Goal: Use online tool/utility: Utilize a website feature to perform a specific function

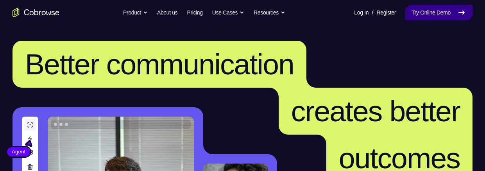
click at [429, 15] on link "Try Online Demo" at bounding box center [438, 13] width 67 height 16
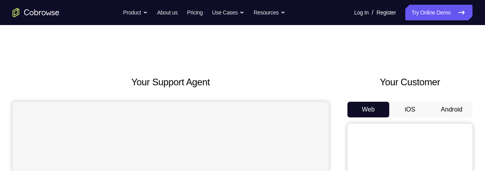
click at [451, 111] on button "Android" at bounding box center [451, 110] width 42 height 16
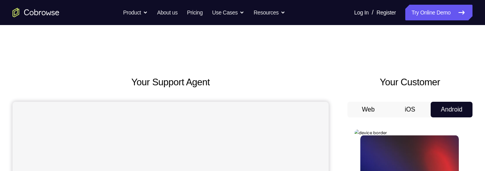
scroll to position [136, 0]
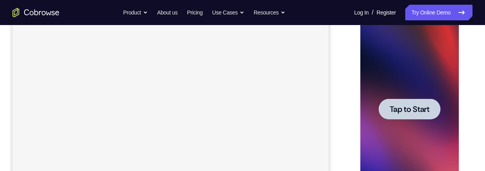
click at [391, 105] on span "Tap to Start" at bounding box center [409, 109] width 40 height 8
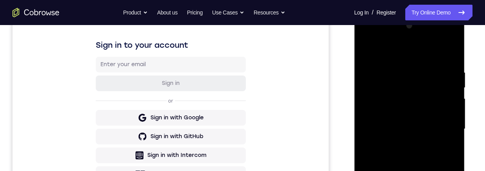
scroll to position [229, 0]
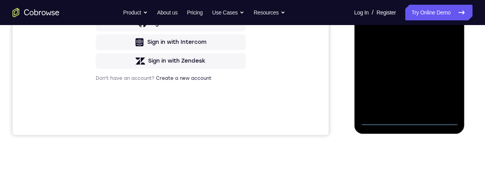
click at [409, 120] on div at bounding box center [409, 16] width 98 height 219
click at [442, 86] on div at bounding box center [409, 16] width 98 height 219
click at [403, 0] on div at bounding box center [409, 16] width 98 height 219
click at [440, 12] on div at bounding box center [409, 16] width 98 height 219
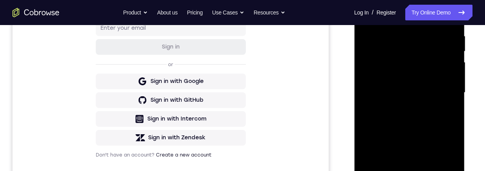
scroll to position [219, 0]
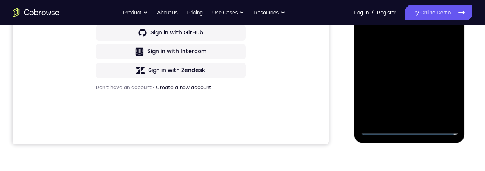
click at [402, 118] on div at bounding box center [409, 25] width 98 height 219
click at [380, 22] on div at bounding box center [409, 25] width 98 height 219
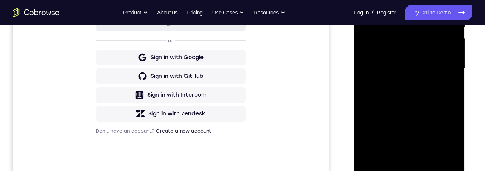
click at [387, 53] on div at bounding box center [409, 68] width 98 height 219
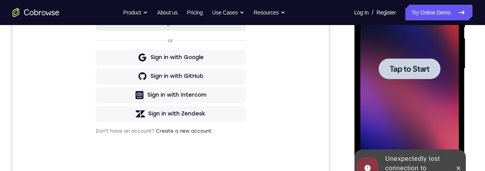
click at [397, 70] on span "Tap to Start" at bounding box center [409, 69] width 40 height 8
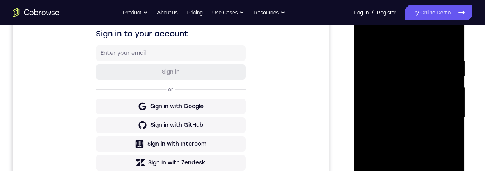
scroll to position [200, 0]
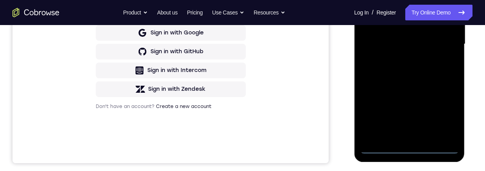
click at [408, 147] on div at bounding box center [409, 44] width 98 height 219
click at [447, 112] on div at bounding box center [409, 44] width 98 height 219
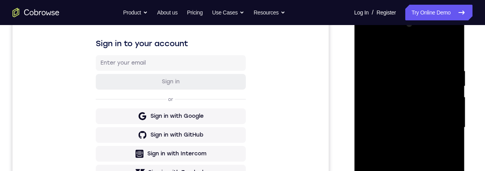
click at [390, 55] on div at bounding box center [409, 127] width 98 height 219
click at [387, 51] on div at bounding box center [409, 127] width 98 height 219
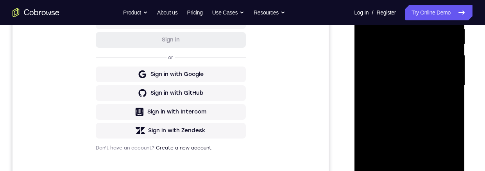
click at [441, 84] on div at bounding box center [409, 85] width 98 height 219
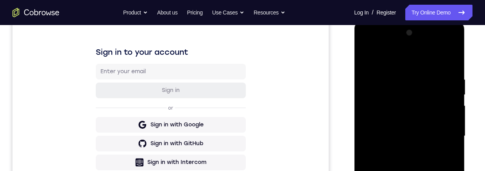
click at [399, 151] on div at bounding box center [409, 136] width 98 height 219
click at [385, 130] on div at bounding box center [409, 136] width 98 height 219
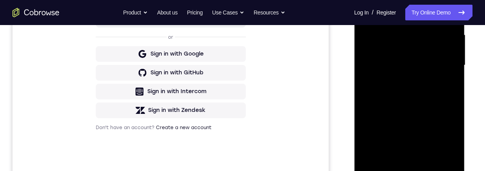
click at [385, 48] on div at bounding box center [409, 65] width 98 height 219
click at [412, 68] on div at bounding box center [409, 65] width 98 height 219
click at [415, 92] on div at bounding box center [409, 65] width 98 height 219
click at [414, 91] on div at bounding box center [409, 65] width 98 height 219
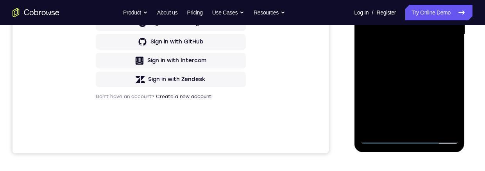
click at [383, 68] on div at bounding box center [409, 34] width 98 height 219
click at [428, 125] on div at bounding box center [409, 34] width 98 height 219
click at [412, 73] on div at bounding box center [409, 34] width 98 height 219
click at [392, 113] on div at bounding box center [409, 34] width 98 height 219
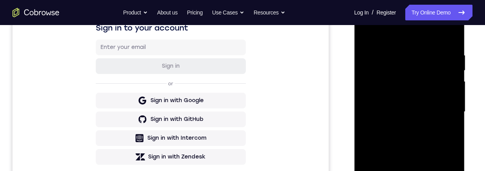
click at [364, 34] on div at bounding box center [409, 111] width 98 height 219
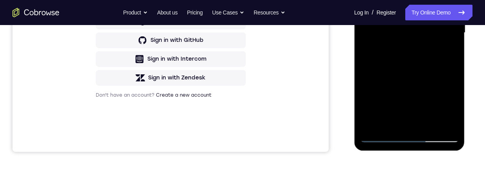
drag, startPoint x: 379, startPoint y: 40, endPoint x: 393, endPoint y: 41, distance: 14.1
click at [393, 41] on div at bounding box center [409, 32] width 98 height 219
drag, startPoint x: 381, startPoint y: 72, endPoint x: 387, endPoint y: 99, distance: 27.8
click at [387, 100] on div at bounding box center [409, 32] width 98 height 219
click at [395, 100] on div at bounding box center [409, 32] width 98 height 219
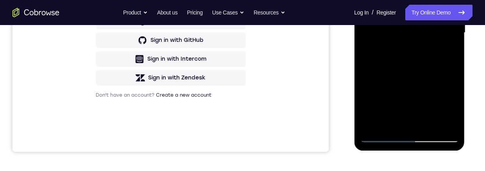
click at [365, 0] on div at bounding box center [409, 32] width 98 height 219
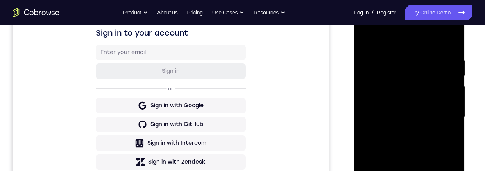
click at [395, 134] on div at bounding box center [409, 116] width 98 height 219
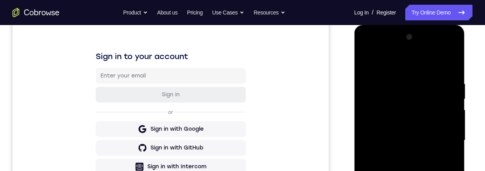
scroll to position [105, 0]
click at [368, 62] on div at bounding box center [409, 139] width 98 height 219
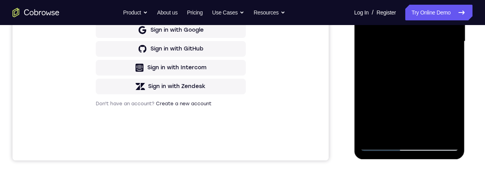
click at [389, 109] on div at bounding box center [409, 41] width 98 height 219
click at [387, 130] on div at bounding box center [409, 41] width 98 height 219
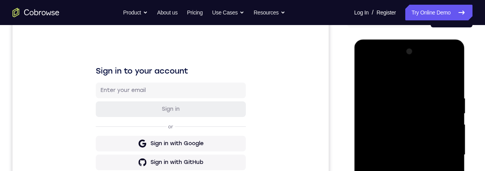
click at [365, 77] on div at bounding box center [409, 154] width 98 height 219
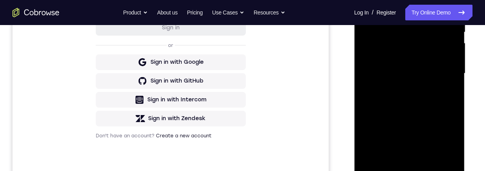
drag, startPoint x: 385, startPoint y: 100, endPoint x: 395, endPoint y: 140, distance: 41.3
click at [395, 140] on div at bounding box center [409, 73] width 98 height 219
drag, startPoint x: 396, startPoint y: 95, endPoint x: 403, endPoint y: 114, distance: 20.3
click at [403, 114] on div at bounding box center [409, 73] width 98 height 219
drag, startPoint x: 395, startPoint y: 71, endPoint x: 405, endPoint y: 107, distance: 36.9
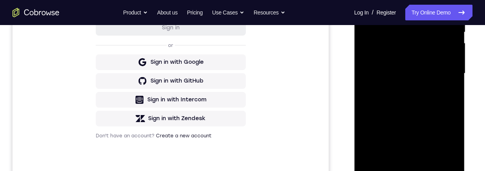
click at [405, 107] on div at bounding box center [409, 73] width 98 height 219
drag, startPoint x: 404, startPoint y: 112, endPoint x: 398, endPoint y: 79, distance: 34.2
click at [398, 79] on div at bounding box center [409, 73] width 98 height 219
drag, startPoint x: 404, startPoint y: 119, endPoint x: 397, endPoint y: 82, distance: 37.8
click at [397, 82] on div at bounding box center [409, 73] width 98 height 219
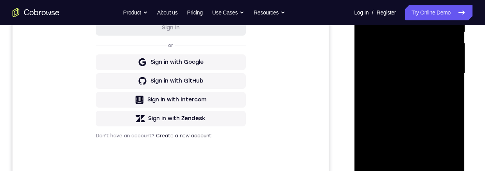
click at [395, 122] on div at bounding box center [409, 73] width 98 height 219
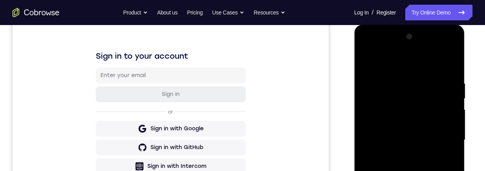
click at [366, 63] on div at bounding box center [409, 139] width 98 height 219
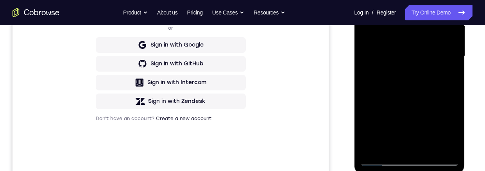
click at [393, 71] on div at bounding box center [409, 56] width 98 height 219
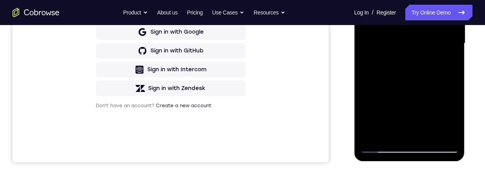
scroll to position [98, 0]
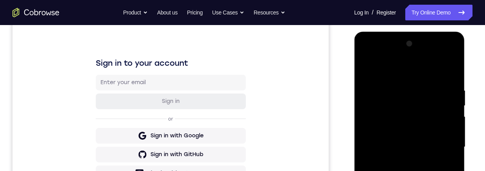
click at [367, 69] on div at bounding box center [409, 146] width 98 height 219
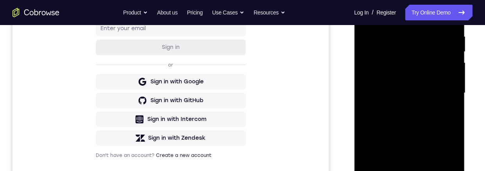
scroll to position [189, 0]
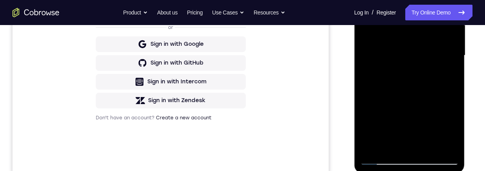
click at [394, 105] on div at bounding box center [409, 55] width 98 height 219
click at [407, 93] on div at bounding box center [409, 55] width 98 height 219
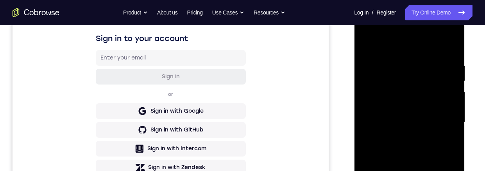
click at [363, 44] on div at bounding box center [409, 122] width 98 height 219
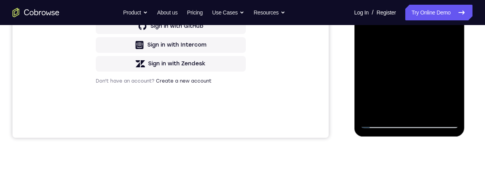
click at [389, 65] on div at bounding box center [409, 18] width 98 height 219
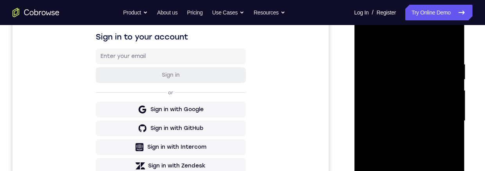
click at [366, 44] on div at bounding box center [409, 120] width 98 height 219
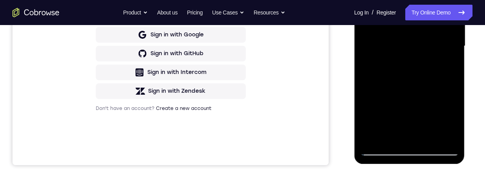
drag, startPoint x: 402, startPoint y: 78, endPoint x: 407, endPoint y: 91, distance: 13.6
click at [410, 119] on div at bounding box center [409, 46] width 98 height 219
drag, startPoint x: 407, startPoint y: 90, endPoint x: 416, endPoint y: 130, distance: 41.3
click at [416, 130] on div at bounding box center [409, 46] width 98 height 219
click at [398, 42] on div at bounding box center [409, 46] width 98 height 219
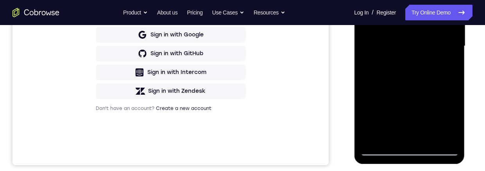
click at [398, 40] on div at bounding box center [409, 46] width 98 height 219
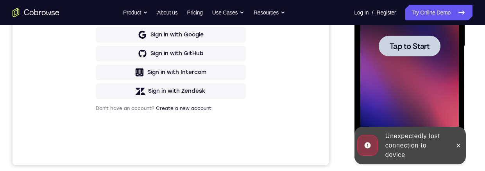
click at [405, 46] on span "Tap to Start" at bounding box center [409, 46] width 40 height 8
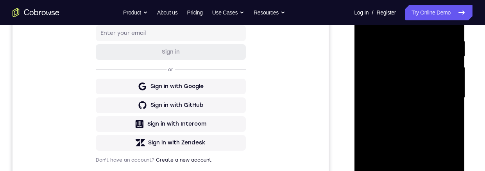
scroll to position [150, 0]
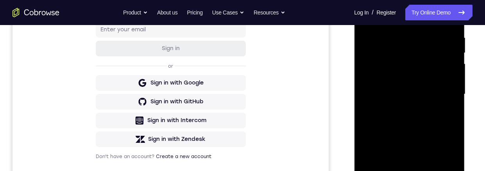
click at [406, 170] on div at bounding box center [409, 94] width 98 height 219
click at [441, 164] on div at bounding box center [409, 94] width 98 height 219
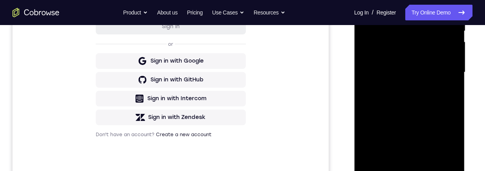
scroll to position [115, 0]
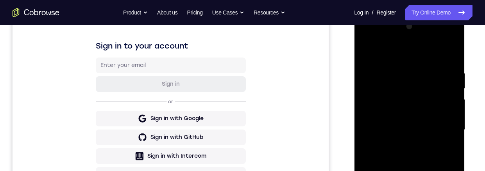
click at [390, 55] on div at bounding box center [409, 129] width 98 height 219
click at [439, 127] on div at bounding box center [409, 129] width 98 height 219
click at [400, 145] on div at bounding box center [409, 129] width 98 height 219
click at [396, 124] on div at bounding box center [409, 129] width 98 height 219
click at [395, 112] on div at bounding box center [409, 129] width 98 height 219
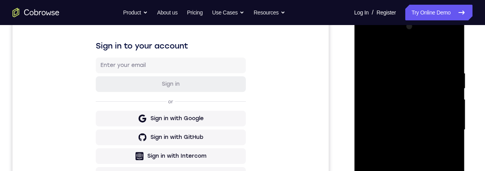
click at [405, 130] on div at bounding box center [409, 129] width 98 height 219
click at [402, 158] on div at bounding box center [409, 129] width 98 height 219
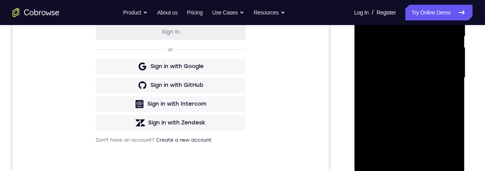
click at [396, 97] on div at bounding box center [409, 77] width 98 height 219
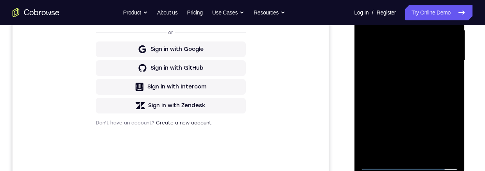
click at [381, 91] on div at bounding box center [409, 60] width 98 height 219
click at [430, 151] on div at bounding box center [409, 60] width 98 height 219
click at [411, 101] on div at bounding box center [409, 60] width 98 height 219
click at [401, 51] on div at bounding box center [409, 60] width 98 height 219
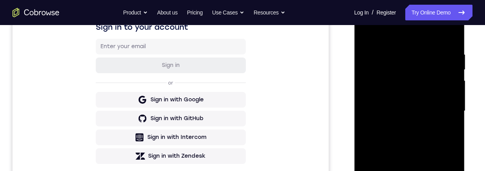
click at [366, 32] on div at bounding box center [409, 111] width 98 height 219
click at [453, 82] on div at bounding box center [409, 111] width 98 height 219
click at [452, 84] on div at bounding box center [409, 111] width 98 height 219
click at [417, 104] on div at bounding box center [409, 111] width 98 height 219
drag, startPoint x: 416, startPoint y: 163, endPoint x: 416, endPoint y: 148, distance: 15.6
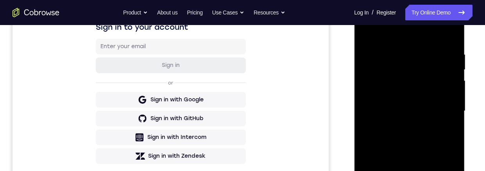
click at [416, 148] on div at bounding box center [409, 111] width 98 height 219
drag, startPoint x: 416, startPoint y: 148, endPoint x: 416, endPoint y: 143, distance: 5.1
click at [416, 143] on div at bounding box center [409, 111] width 98 height 219
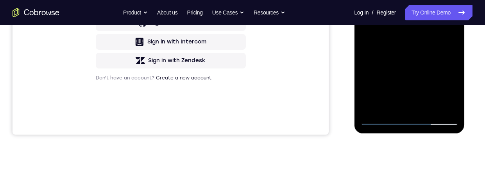
scroll to position [139, 0]
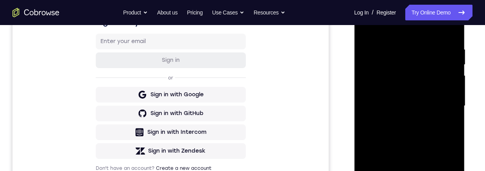
click at [391, 170] on div at bounding box center [409, 105] width 98 height 219
click at [445, 122] on div at bounding box center [409, 105] width 98 height 219
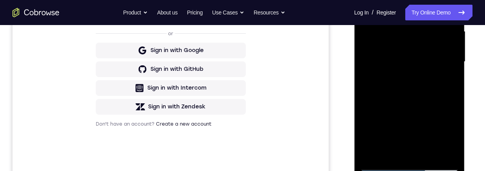
scroll to position [102, 0]
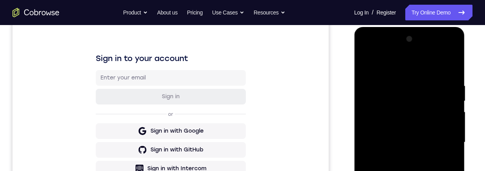
click at [366, 64] on div at bounding box center [409, 142] width 98 height 219
click at [368, 62] on div at bounding box center [409, 142] width 98 height 219
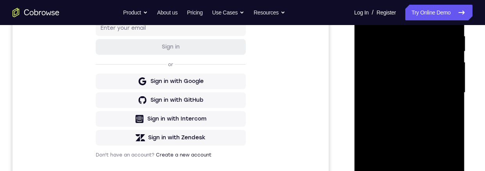
click at [398, 30] on div at bounding box center [409, 92] width 98 height 219
click at [452, 107] on div at bounding box center [409, 92] width 98 height 219
click at [366, 107] on div at bounding box center [409, 92] width 98 height 219
click at [451, 110] on div at bounding box center [409, 92] width 98 height 219
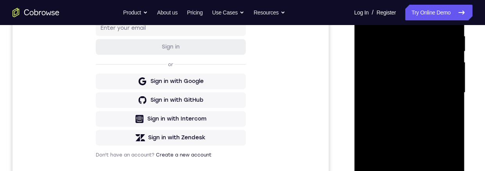
click at [451, 110] on div at bounding box center [409, 92] width 98 height 219
click at [439, 170] on div at bounding box center [409, 92] width 98 height 219
click at [441, 100] on div at bounding box center [409, 92] width 98 height 219
click at [446, 93] on div at bounding box center [409, 92] width 98 height 219
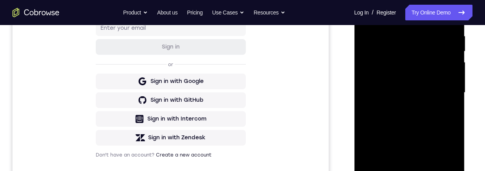
click at [446, 93] on div at bounding box center [409, 92] width 98 height 219
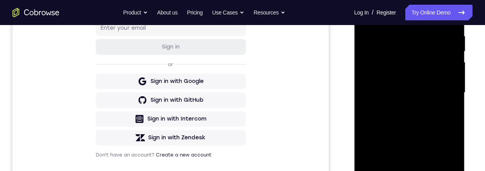
click at [446, 93] on div at bounding box center [409, 92] width 98 height 219
click at [446, 91] on div at bounding box center [409, 92] width 98 height 219
drag, startPoint x: 446, startPoint y: 93, endPoint x: 355, endPoint y: 105, distance: 92.2
click at [355, 105] on div at bounding box center [409, 93] width 111 height 233
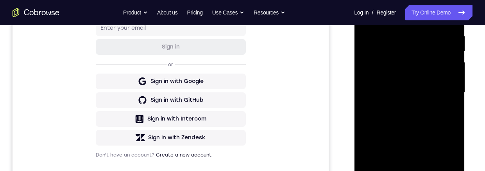
click at [443, 99] on div at bounding box center [409, 92] width 98 height 219
click at [441, 94] on div at bounding box center [409, 92] width 98 height 219
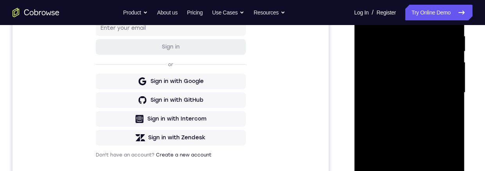
click at [441, 94] on div at bounding box center [409, 92] width 98 height 219
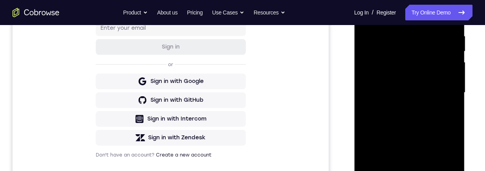
click at [441, 94] on div at bounding box center [409, 92] width 98 height 219
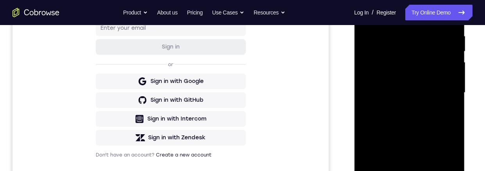
click at [441, 94] on div at bounding box center [409, 92] width 98 height 219
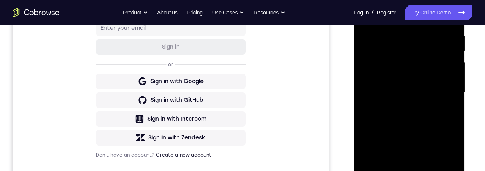
click at [448, 17] on div at bounding box center [409, 92] width 98 height 219
click at [427, 170] on div at bounding box center [409, 92] width 98 height 219
click at [366, 15] on div at bounding box center [409, 92] width 98 height 219
click at [369, 14] on div at bounding box center [409, 92] width 98 height 219
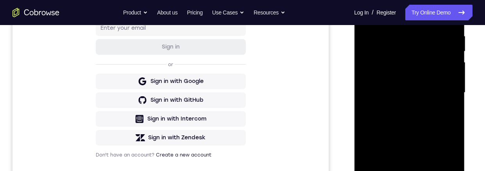
drag, startPoint x: 382, startPoint y: 67, endPoint x: 384, endPoint y: 63, distance: 4.9
click at [384, 58] on div at bounding box center [409, 92] width 98 height 219
click at [446, 77] on div at bounding box center [409, 92] width 98 height 219
click at [447, 78] on div at bounding box center [409, 92] width 98 height 219
click at [426, 170] on div at bounding box center [409, 92] width 98 height 219
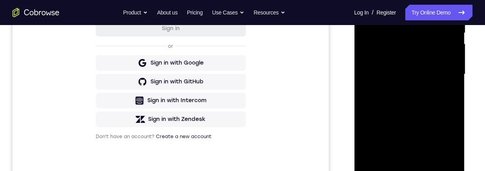
scroll to position [166, 0]
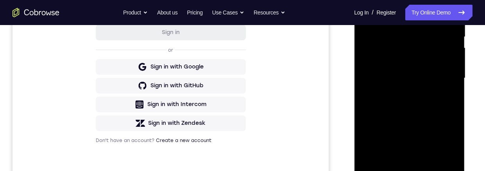
click at [365, 0] on div at bounding box center [409, 78] width 98 height 219
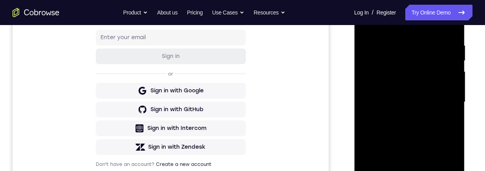
scroll to position [207, 0]
